Goal: Find specific page/section: Find specific page/section

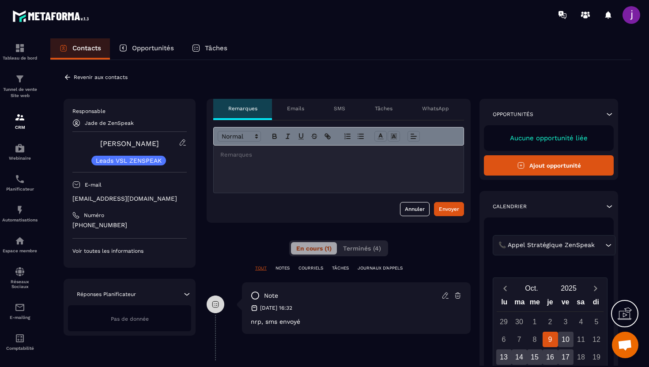
click at [69, 79] on icon at bounding box center [68, 77] width 8 height 8
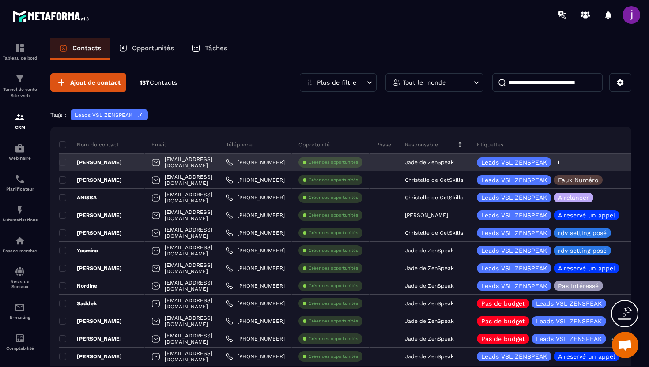
click at [562, 161] on div "Leads VSL ZENSPEAK" at bounding box center [519, 163] width 85 height 10
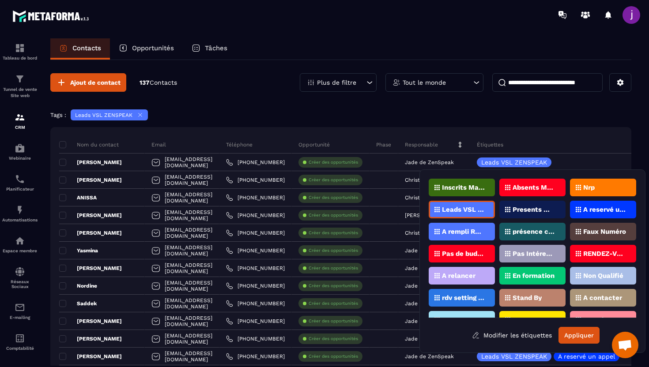
click at [599, 181] on div "Nrp" at bounding box center [603, 188] width 66 height 18
click at [599, 187] on div "Nrp" at bounding box center [603, 188] width 66 height 18
click at [590, 193] on div "Nrp" at bounding box center [603, 188] width 66 height 18
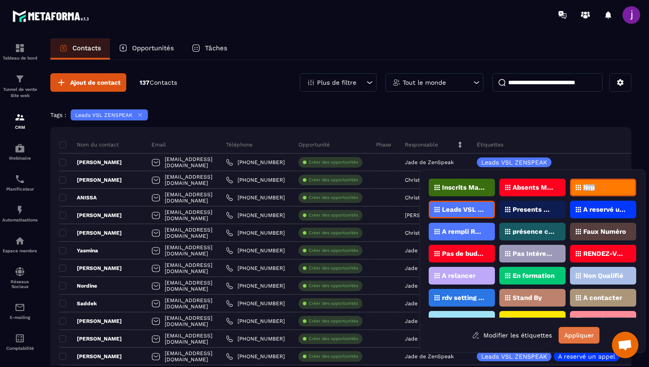
click at [571, 333] on button "Appliquer" at bounding box center [579, 335] width 41 height 17
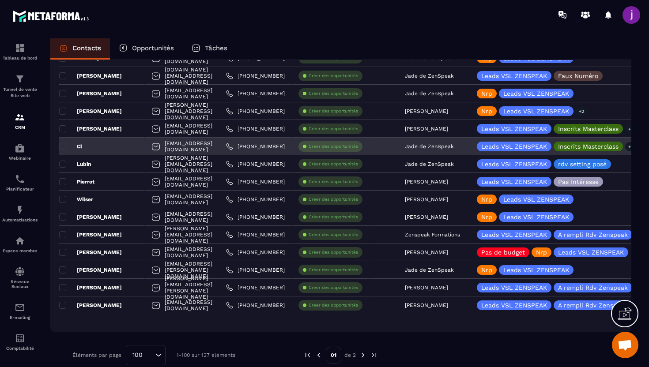
scroll to position [1602, 0]
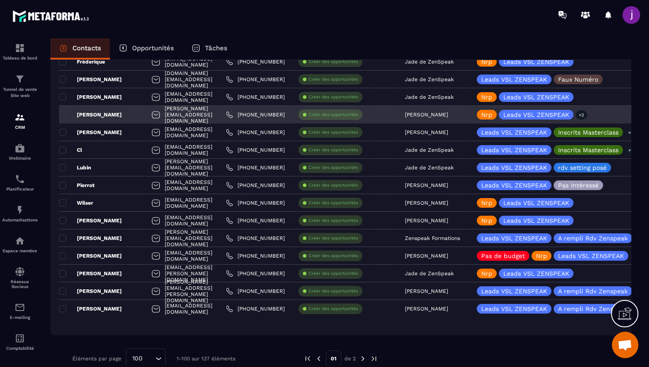
click at [126, 118] on div "[PERSON_NAME]" at bounding box center [102, 115] width 86 height 18
